Goal: Information Seeking & Learning: Learn about a topic

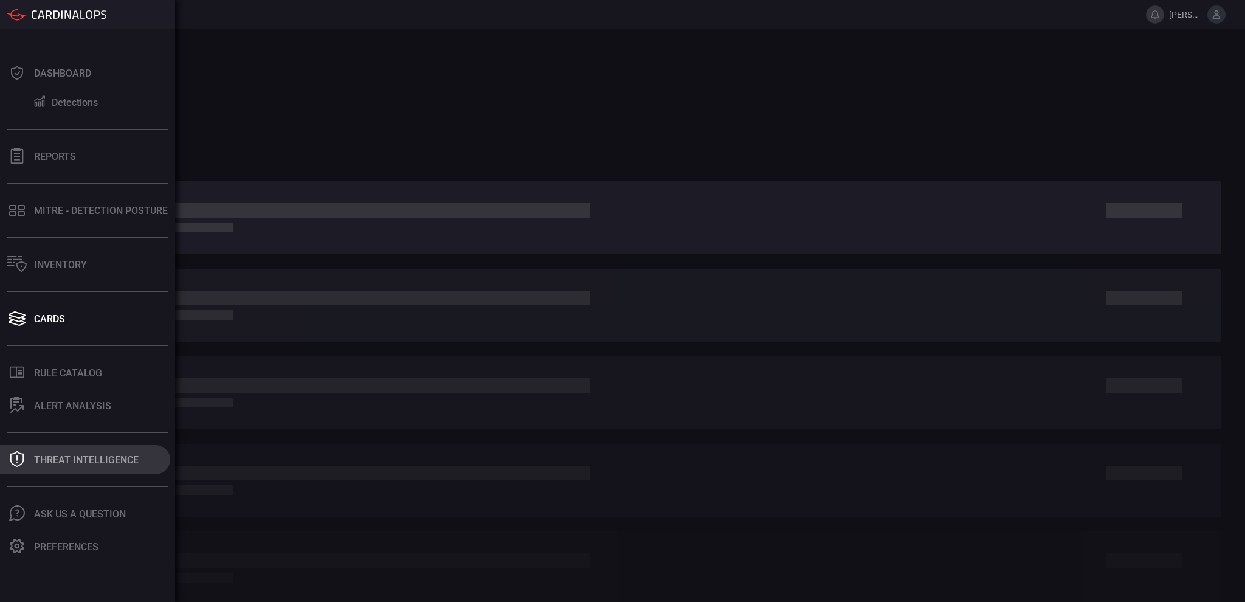
click at [58, 456] on div "Threat Intelligence" at bounding box center [86, 460] width 105 height 12
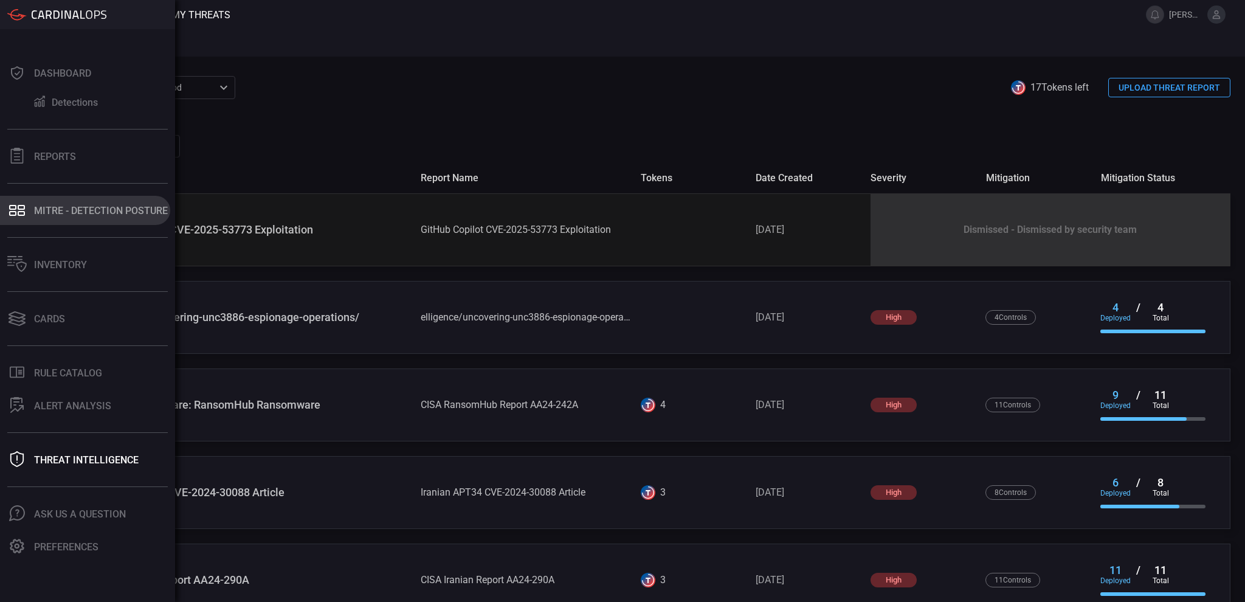
click at [85, 201] on button "MITRE - Detection Posture" at bounding box center [85, 210] width 170 height 29
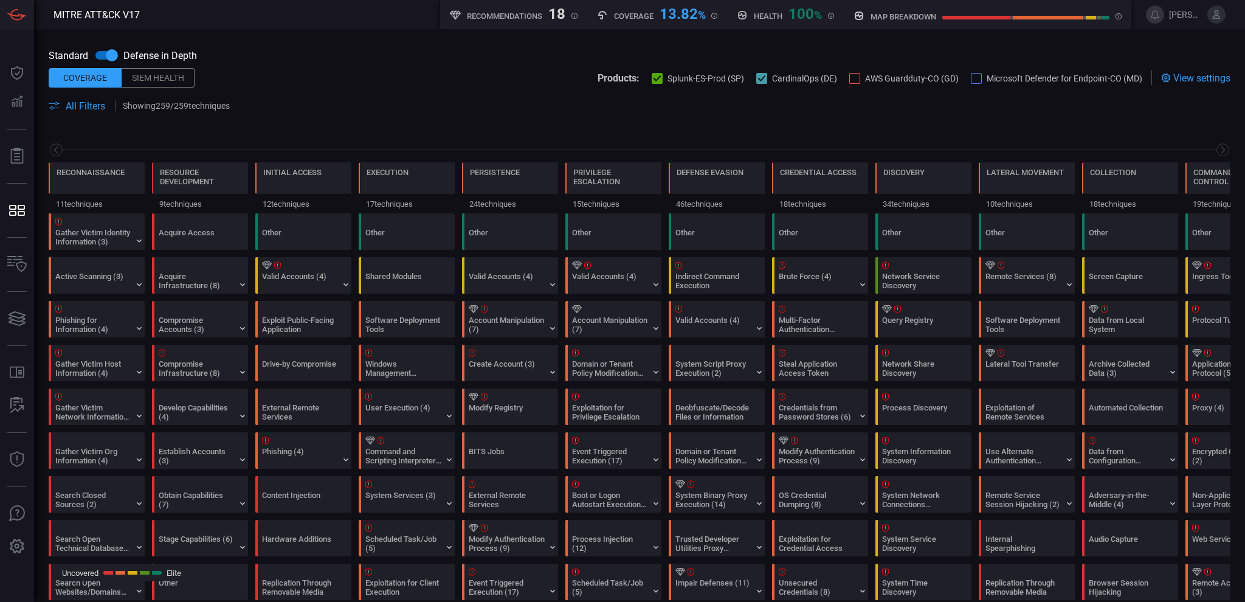
scroll to position [0, 159]
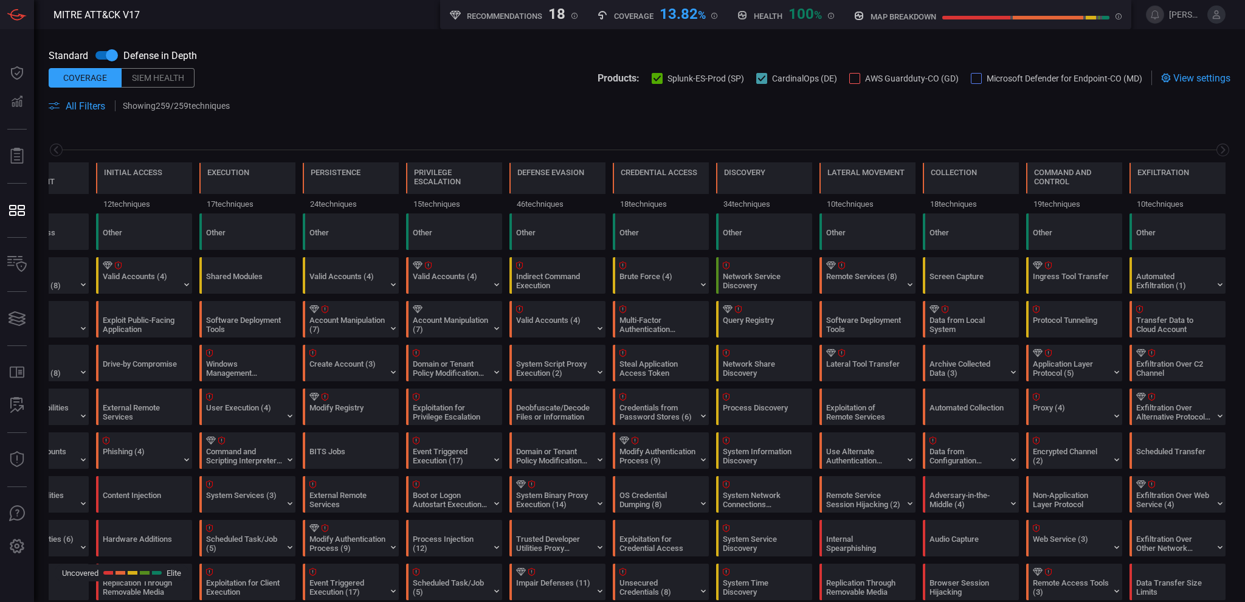
click at [103, 55] on input "checkbox" at bounding box center [111, 55] width 69 height 23
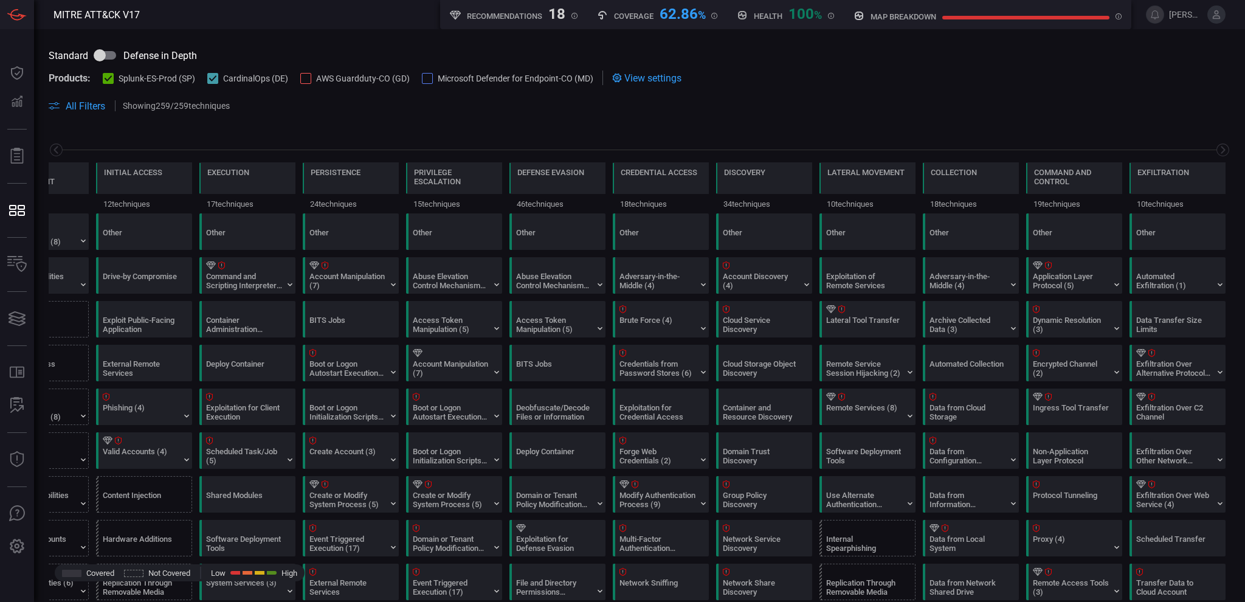
click at [103, 55] on input "checkbox" at bounding box center [99, 55] width 69 height 23
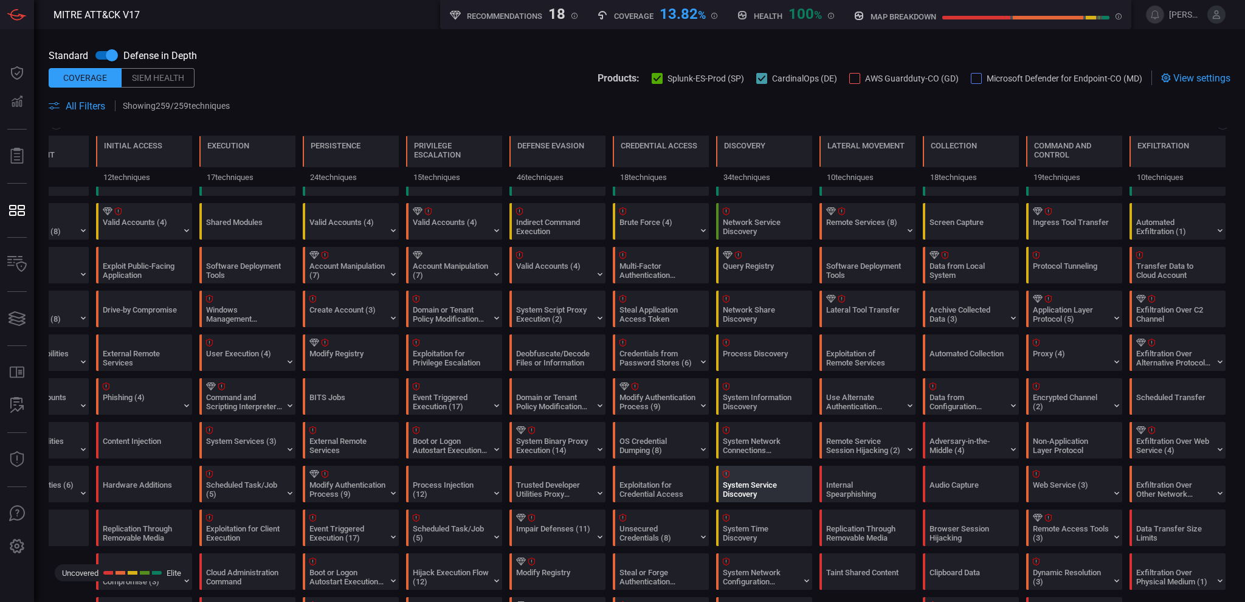
scroll to position [81, 0]
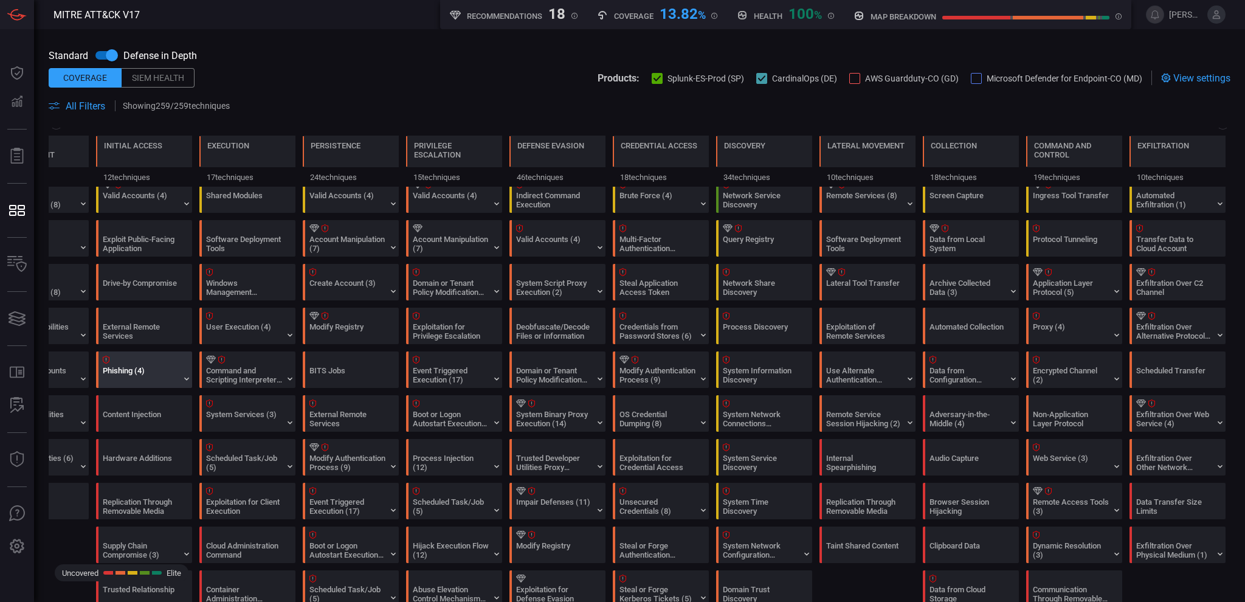
click at [179, 379] on div "Phishing (4)" at bounding box center [147, 369] width 96 height 35
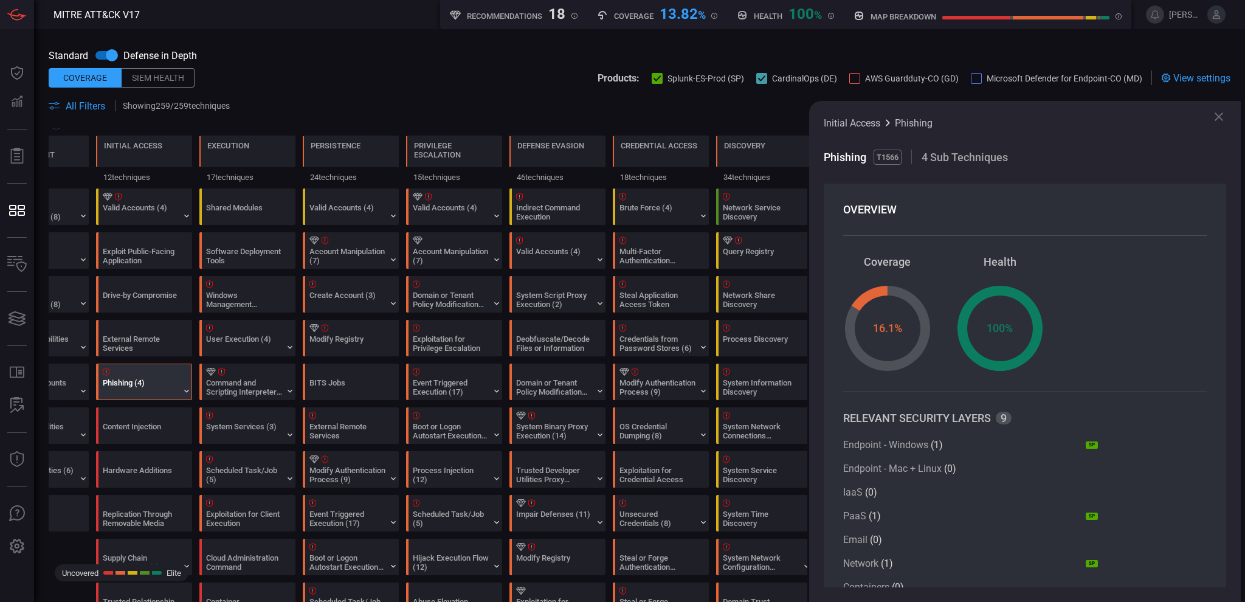
scroll to position [0, 0]
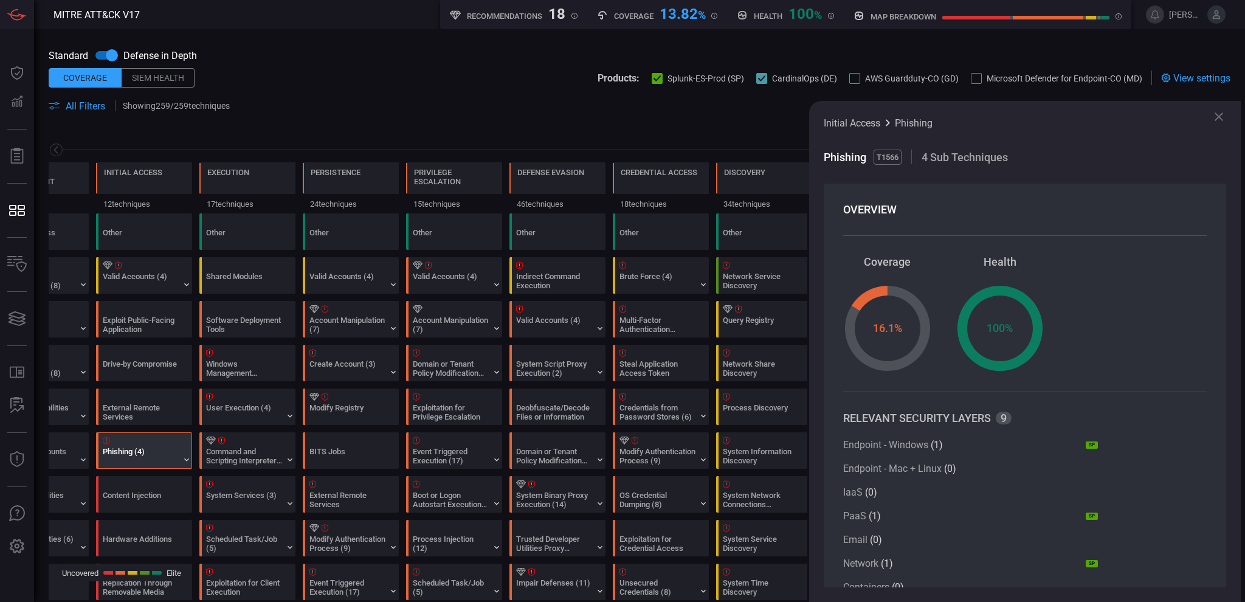
click at [1221, 113] on icon at bounding box center [1219, 116] width 15 height 15
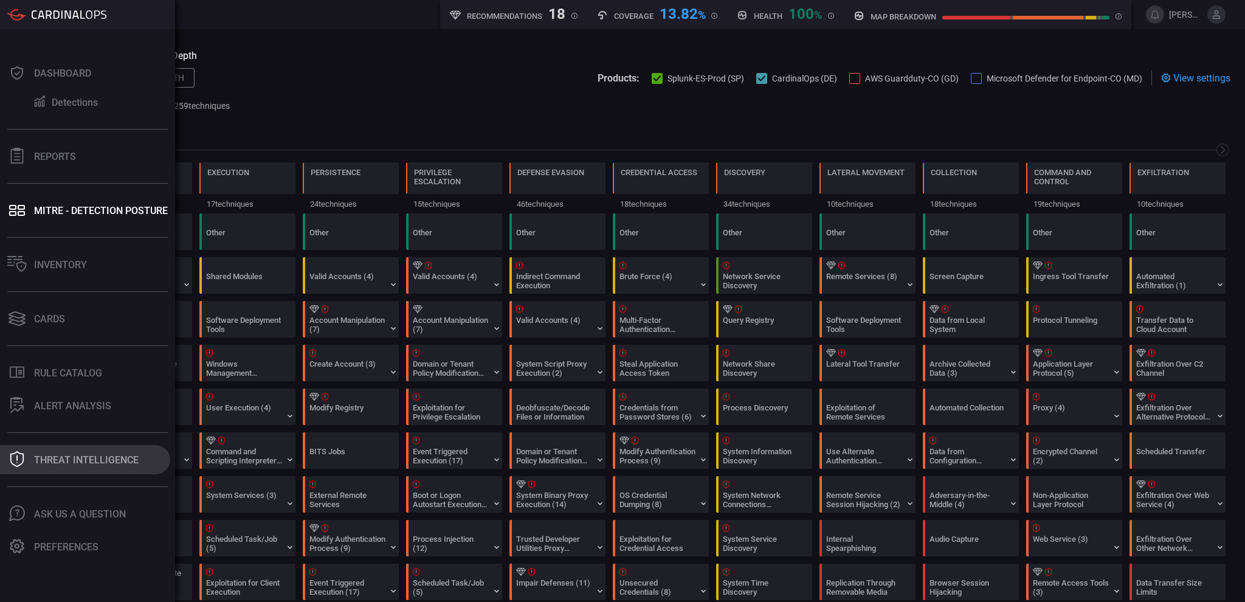
click at [83, 458] on div "Threat Intelligence" at bounding box center [86, 460] width 105 height 12
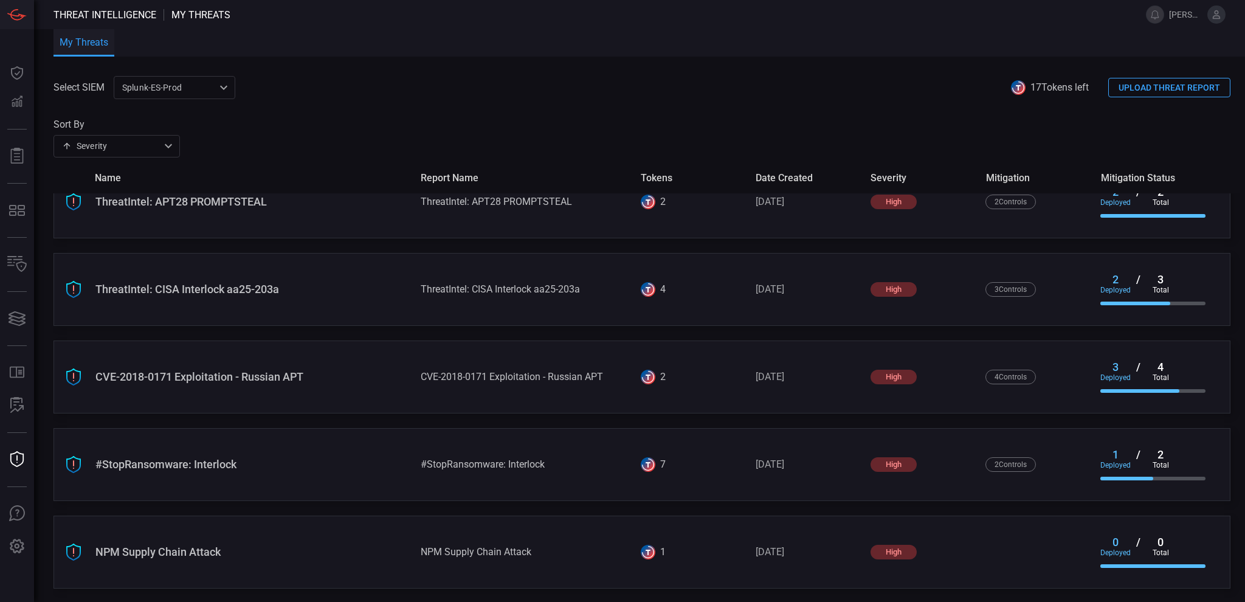
scroll to position [654, 0]
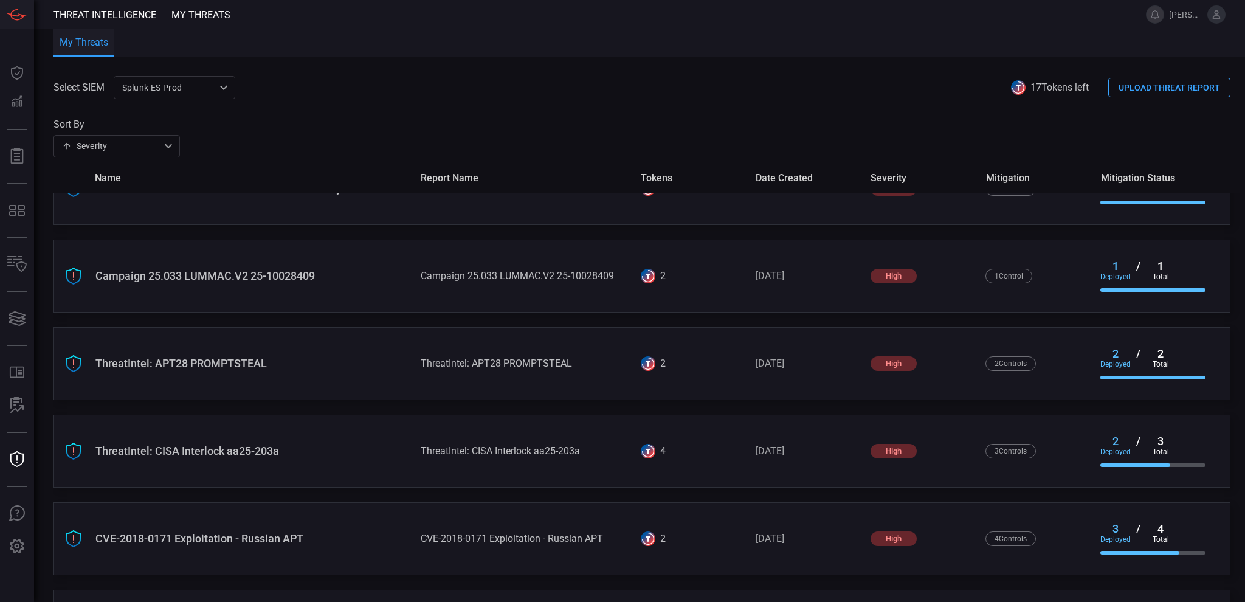
click at [264, 361] on div "ThreatIntel: APT28 PROMPTSTEAL" at bounding box center [253, 363] width 316 height 13
